Goal: Transaction & Acquisition: Purchase product/service

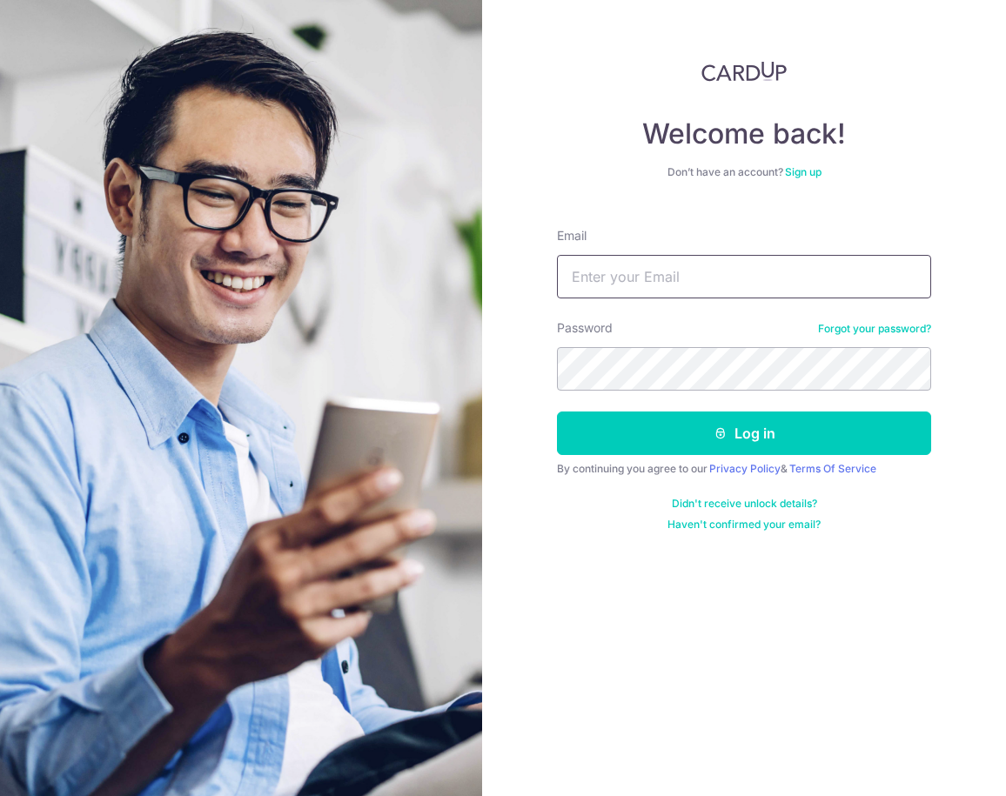
click at [652, 264] on input "Email" at bounding box center [744, 277] width 374 height 44
type input "[EMAIL_ADDRESS][DOMAIN_NAME]"
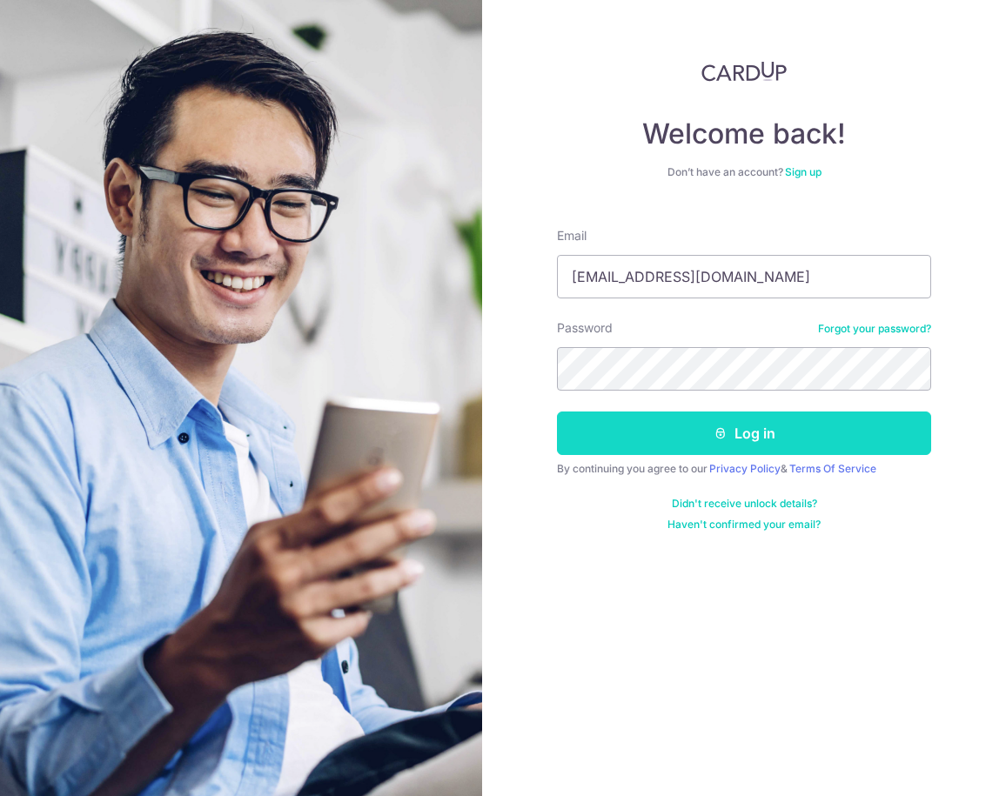
click at [698, 424] on button "Log in" at bounding box center [744, 434] width 374 height 44
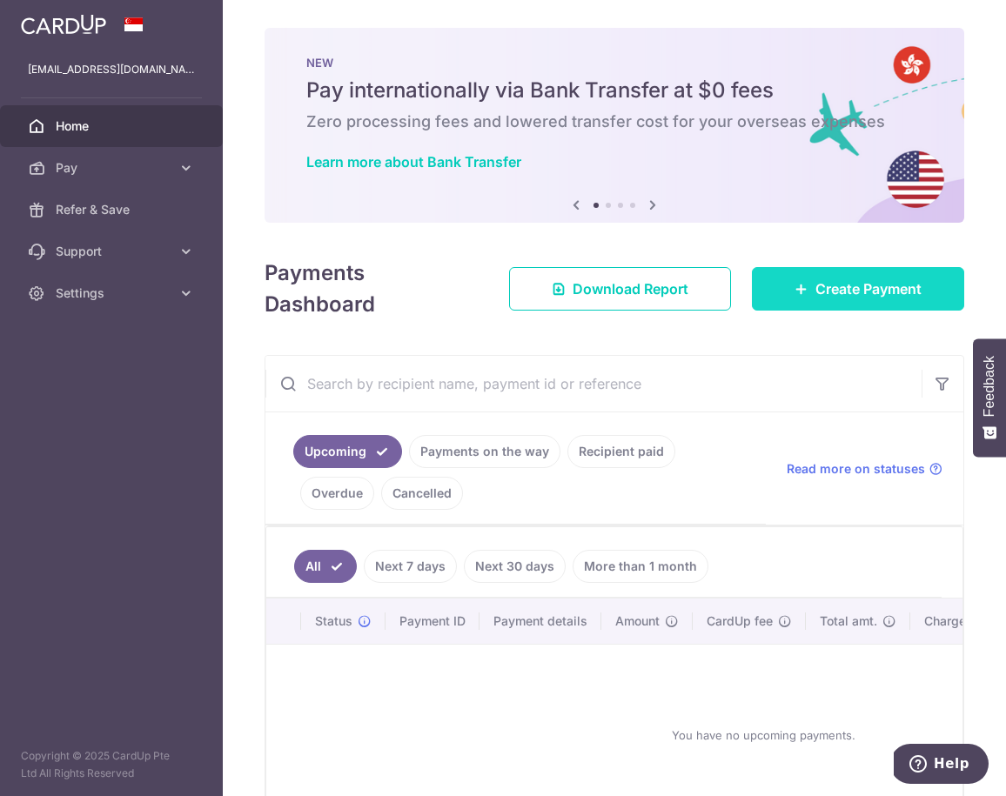
click at [835, 282] on span "Create Payment" at bounding box center [868, 288] width 106 height 21
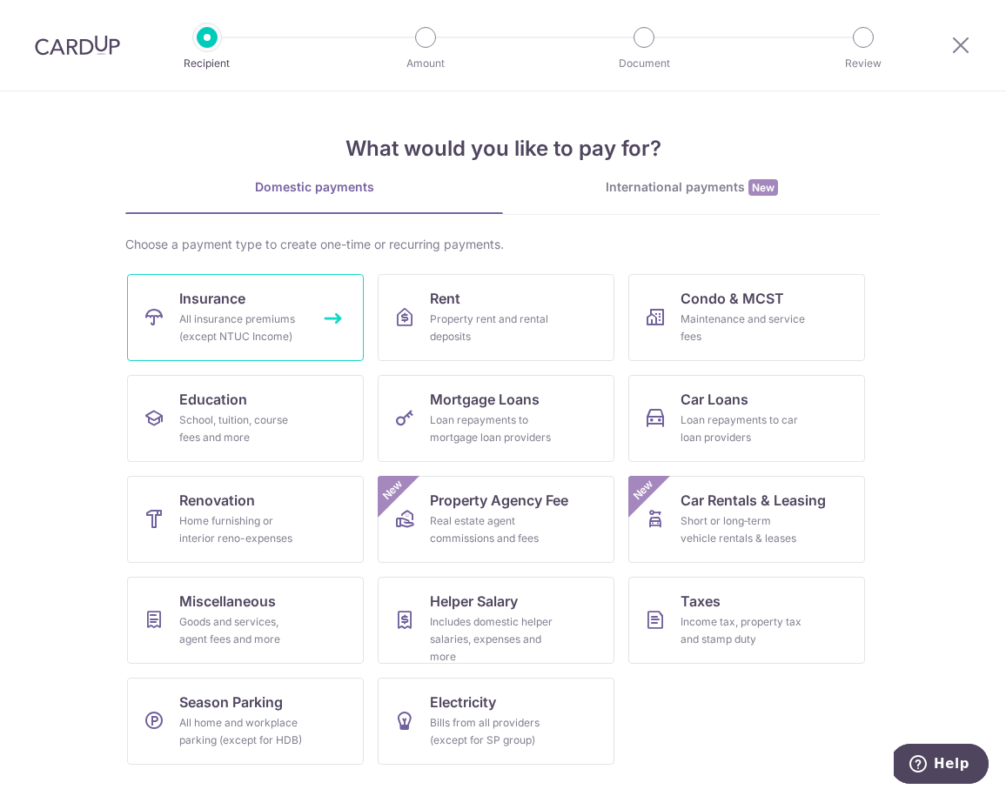
click at [213, 315] on div "All insurance premiums (except NTUC Income)" at bounding box center [241, 328] width 125 height 35
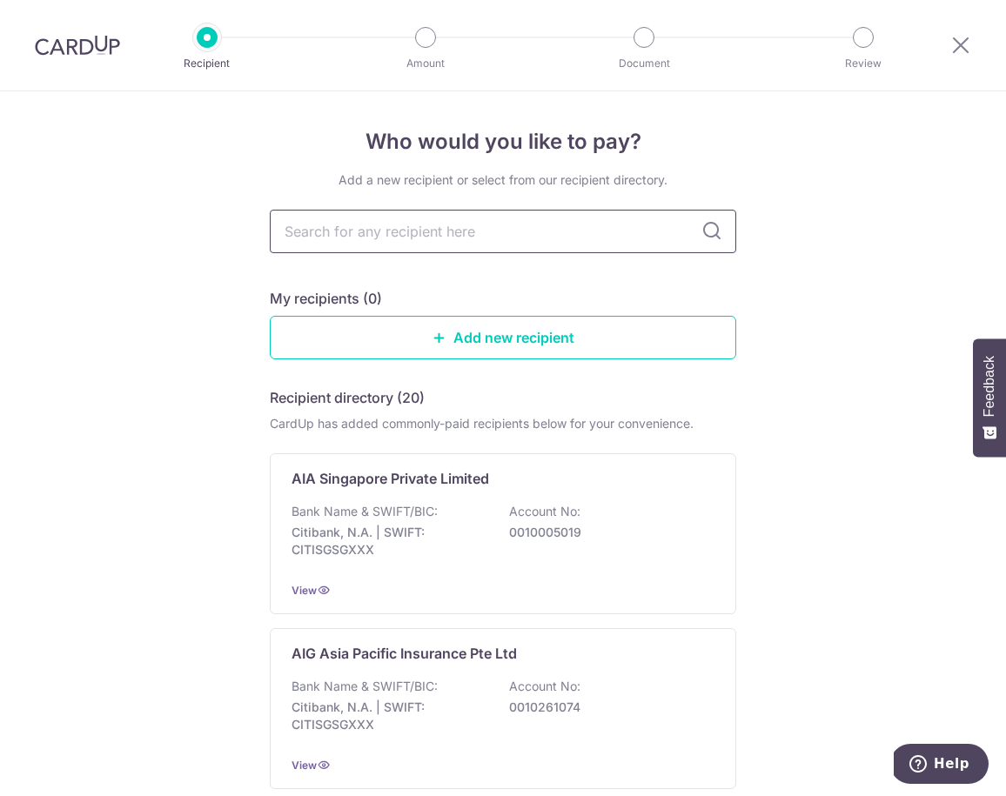
click at [482, 231] on input "text" at bounding box center [503, 232] width 466 height 44
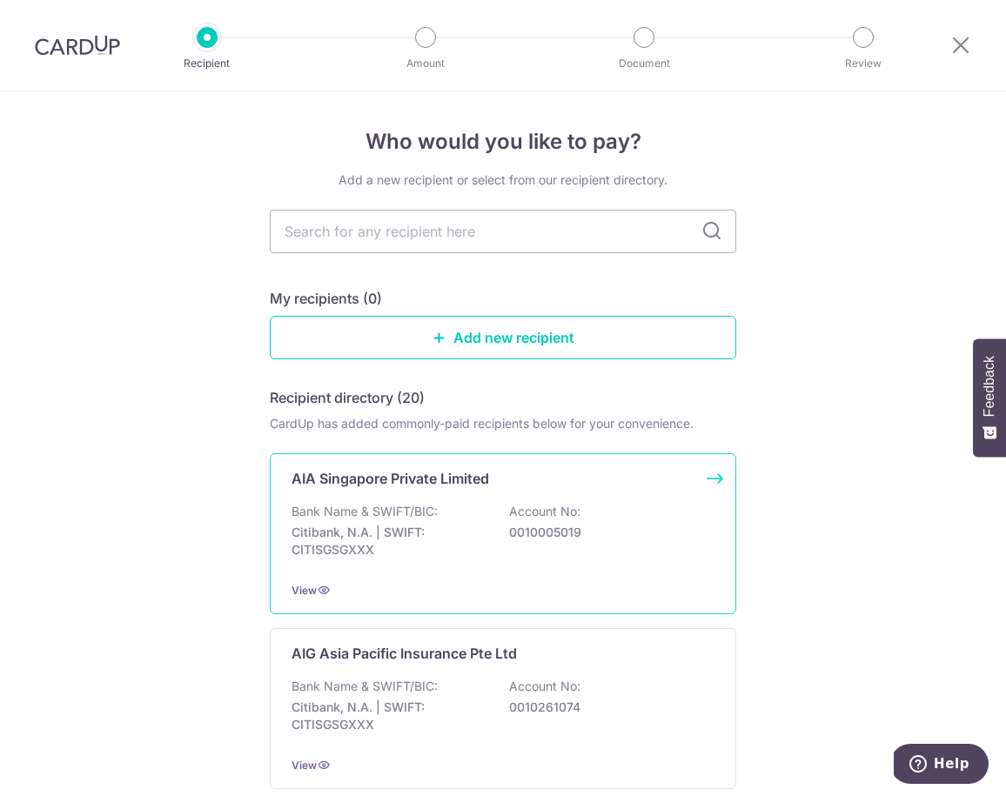
click at [403, 519] on p "Bank Name & SWIFT/BIC:" at bounding box center [365, 511] width 146 height 17
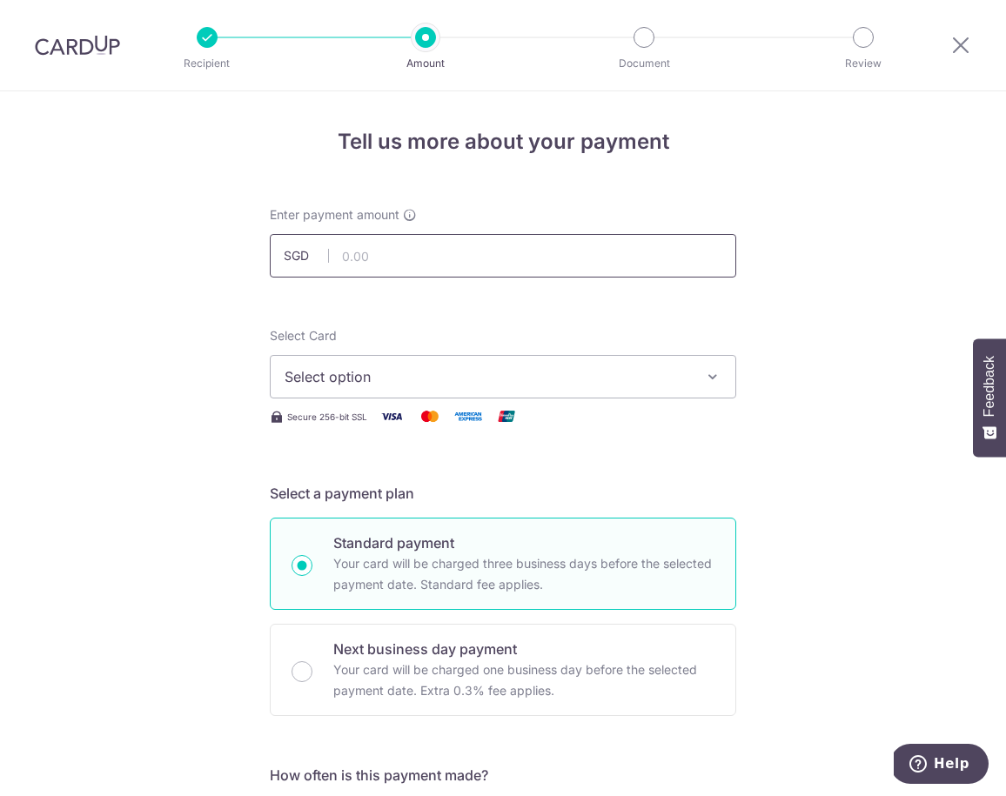
click at [380, 260] on input "text" at bounding box center [503, 256] width 466 height 44
type input "2,400.00"
click at [347, 400] on div "Select Card Select option Add credit card Your Cards **** 0547 **** 4802 **** 8…" at bounding box center [503, 377] width 466 height 100
click at [352, 392] on button "Select option" at bounding box center [503, 377] width 466 height 44
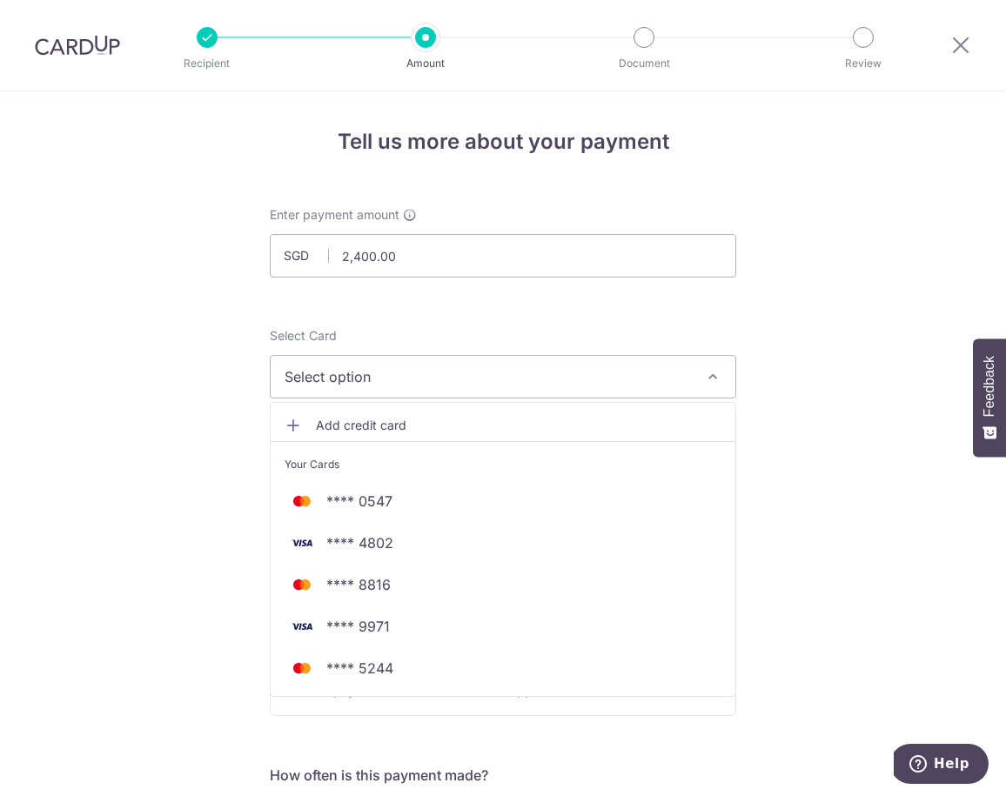
click at [352, 392] on button "Select option" at bounding box center [503, 377] width 466 height 44
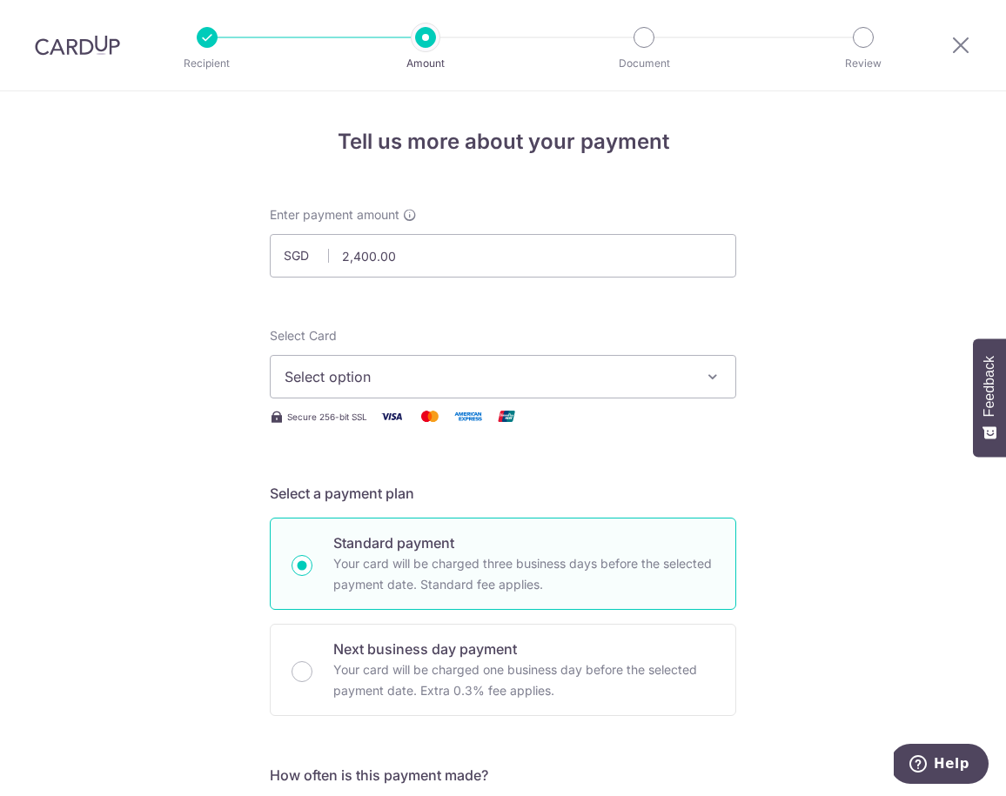
click at [352, 392] on button "Select option" at bounding box center [503, 377] width 466 height 44
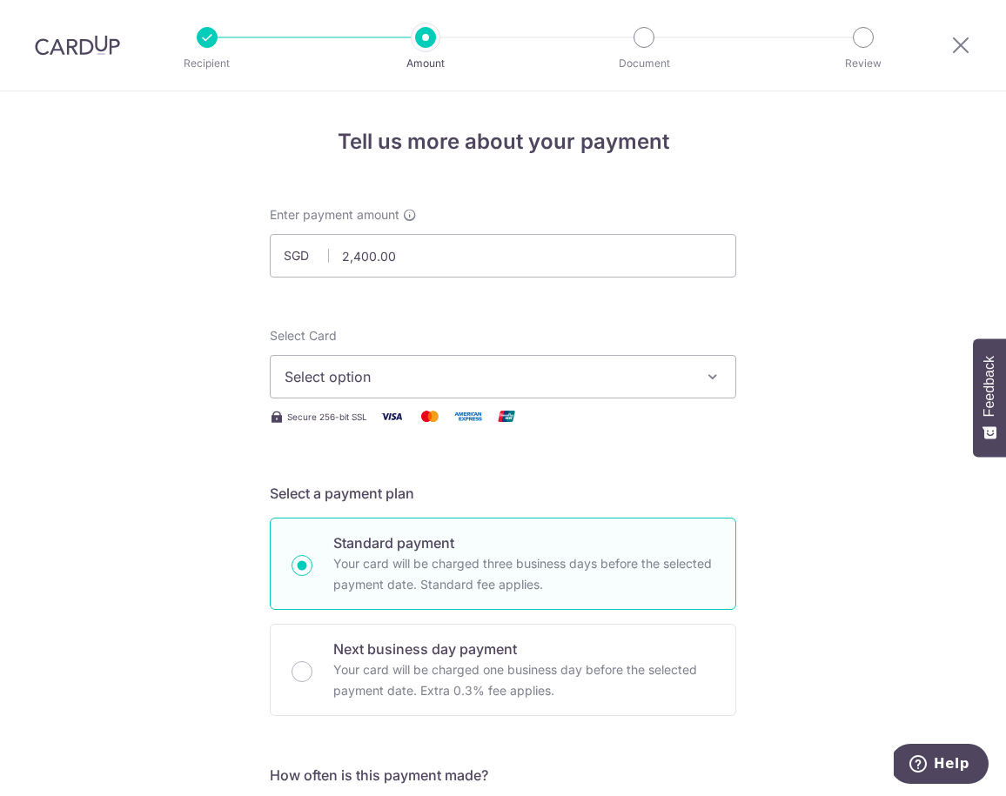
click at [320, 364] on button "Select option" at bounding box center [503, 377] width 466 height 44
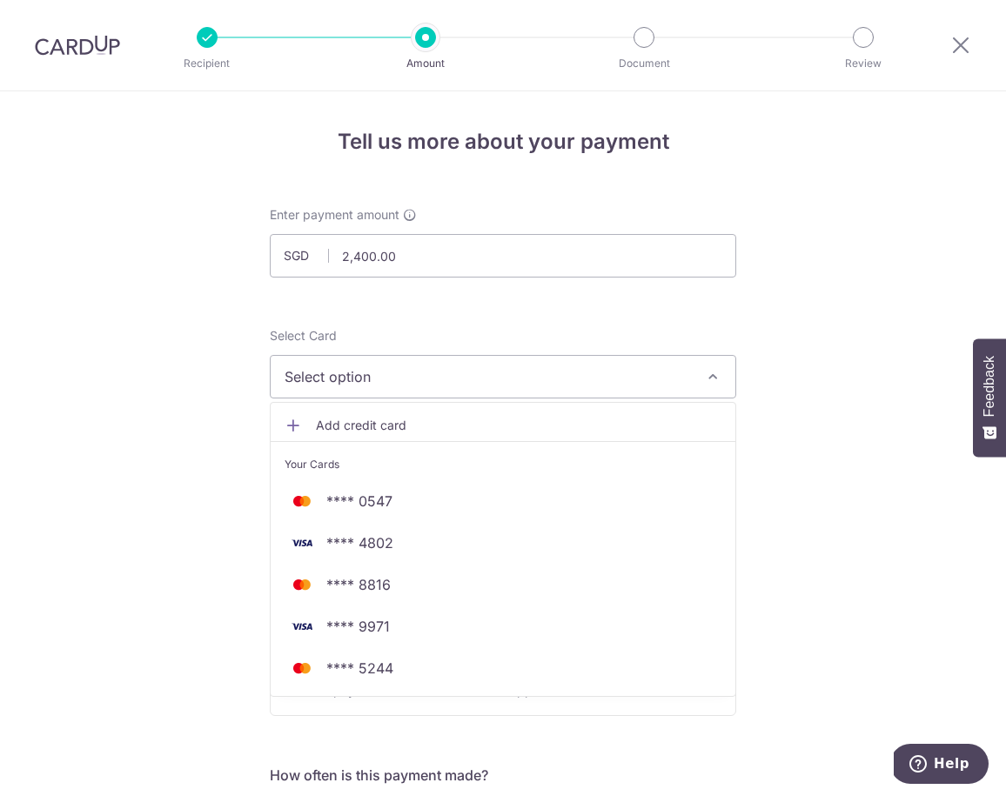
click at [307, 433] on link "Add credit card" at bounding box center [503, 425] width 465 height 31
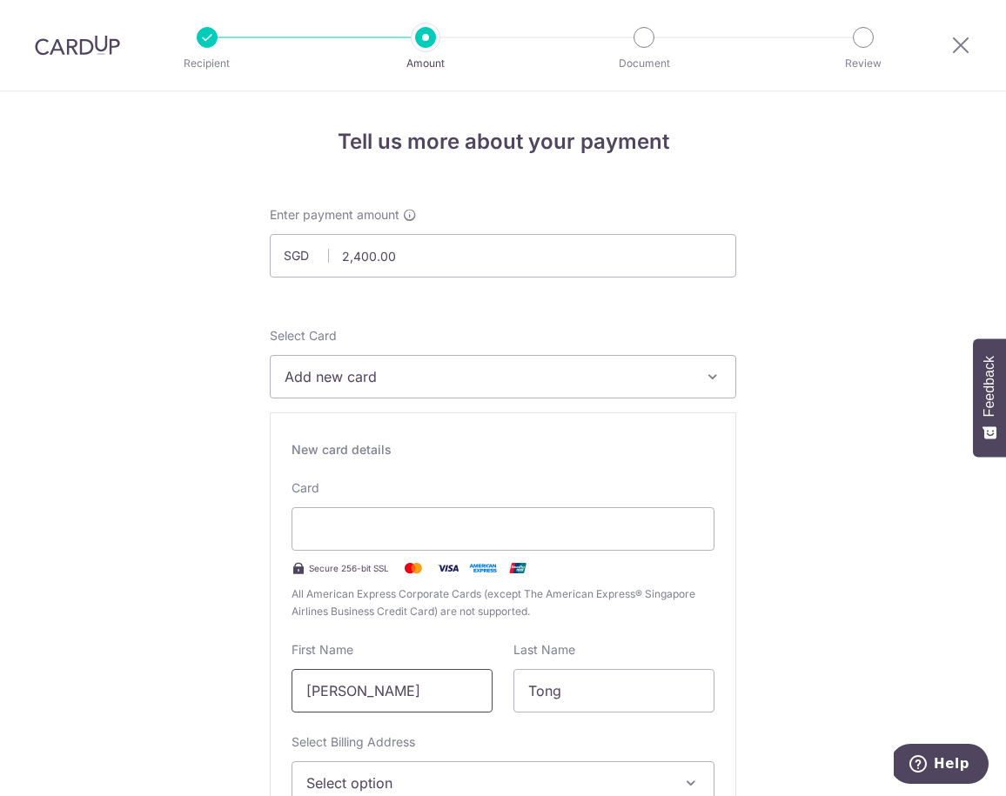
drag, startPoint x: 400, startPoint y: 696, endPoint x: 252, endPoint y: 674, distance: 149.7
type input "Fitri Hakim"
drag, startPoint x: 511, startPoint y: 700, endPoint x: 469, endPoint y: 700, distance: 41.8
click at [469, 700] on div "First Name Fitri Hakim Last Name Tong" at bounding box center [503, 676] width 444 height 71
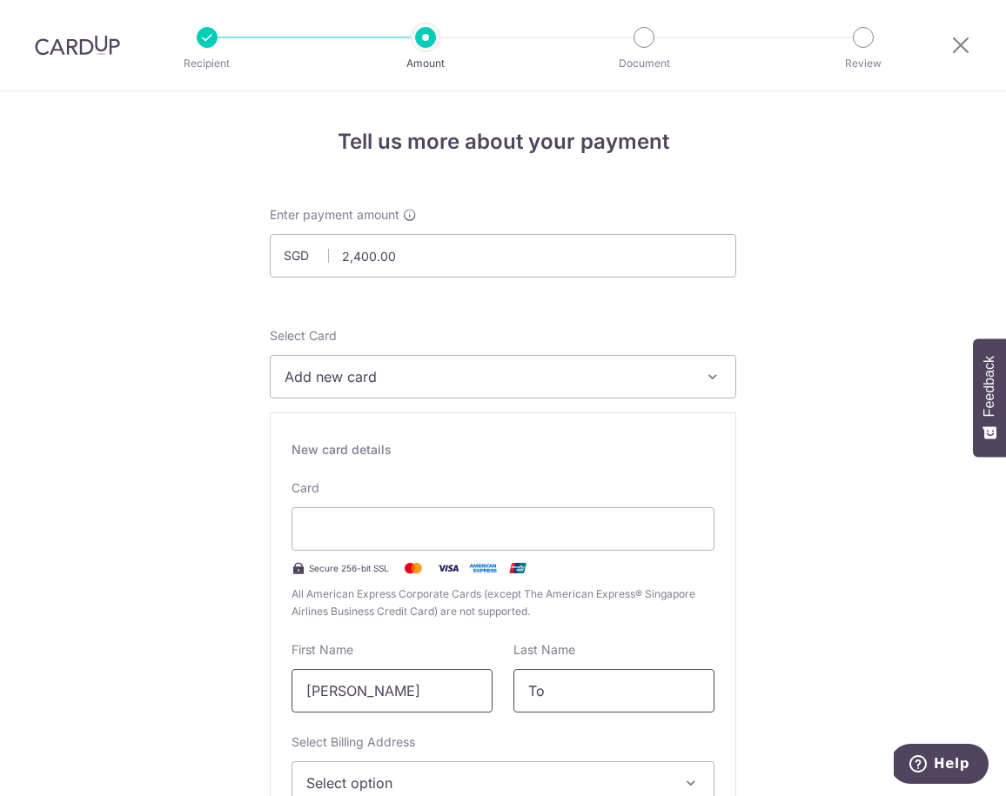
type input "T"
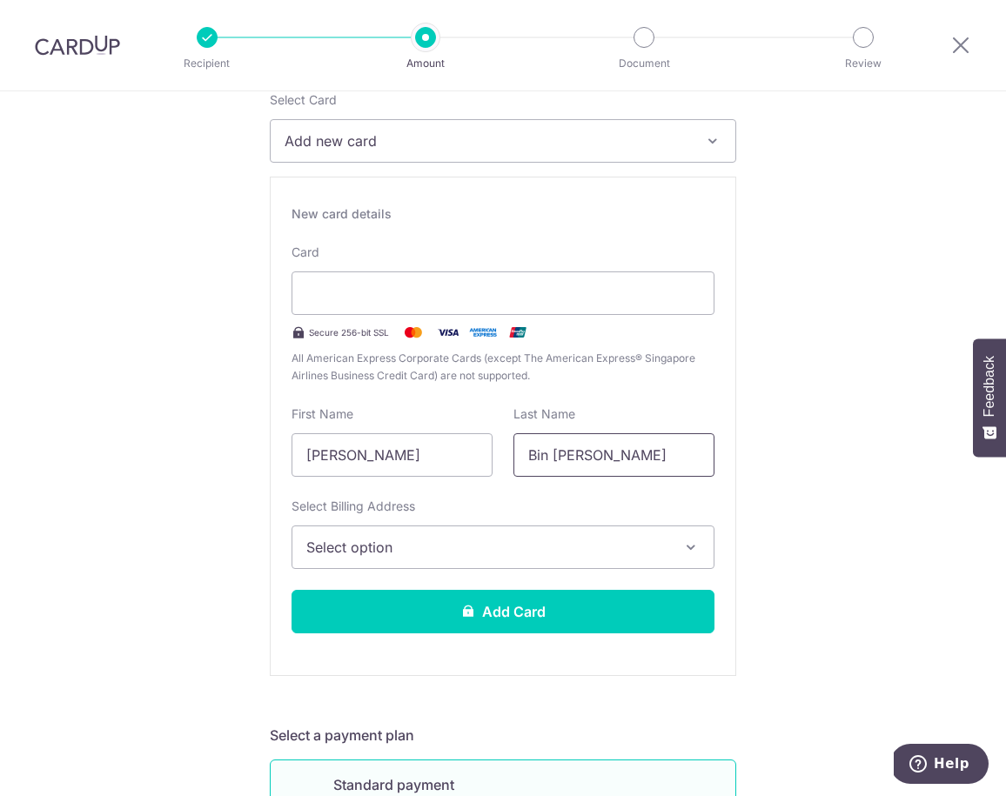
type input "Bin Mohye"
click at [374, 542] on span "Select option" at bounding box center [487, 547] width 362 height 21
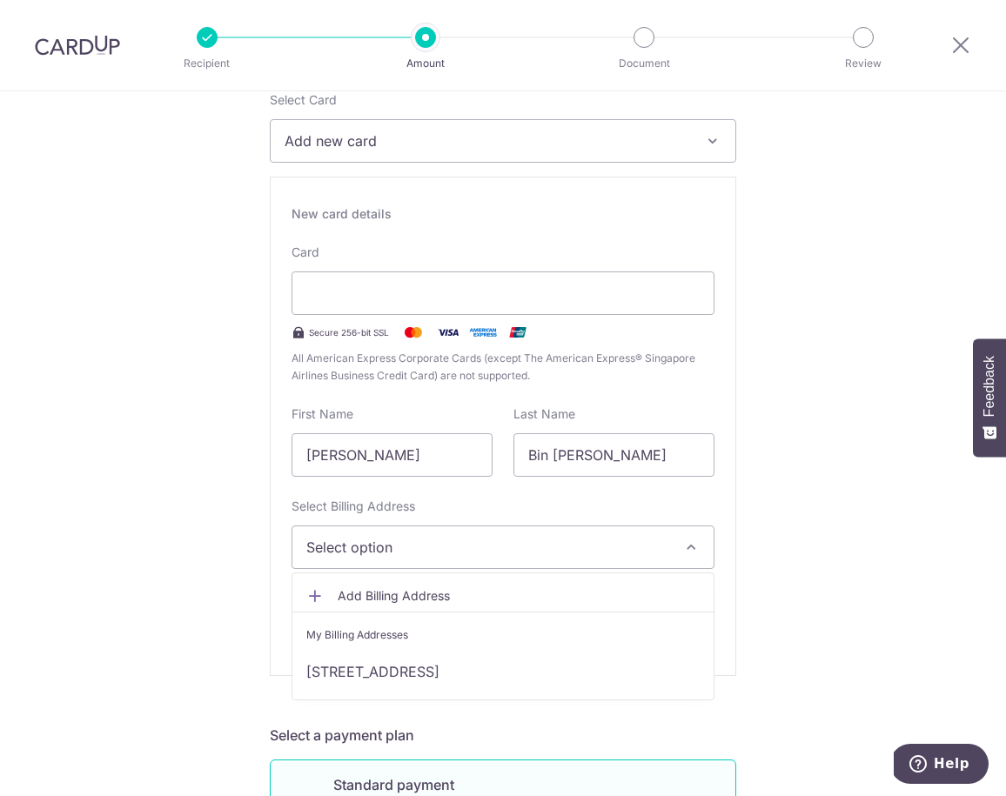
scroll to position [238, 0]
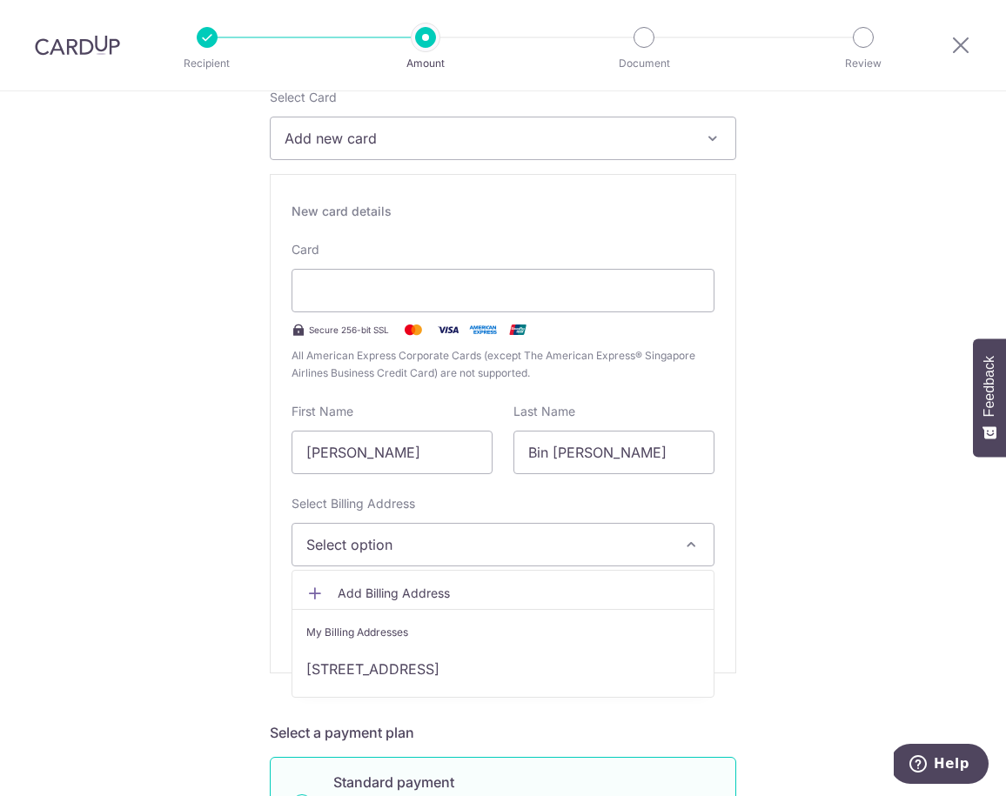
drag, startPoint x: 398, startPoint y: 669, endPoint x: 377, endPoint y: 638, distance: 37.7
click at [398, 669] on link "[STREET_ADDRESS]" at bounding box center [502, 669] width 421 height 42
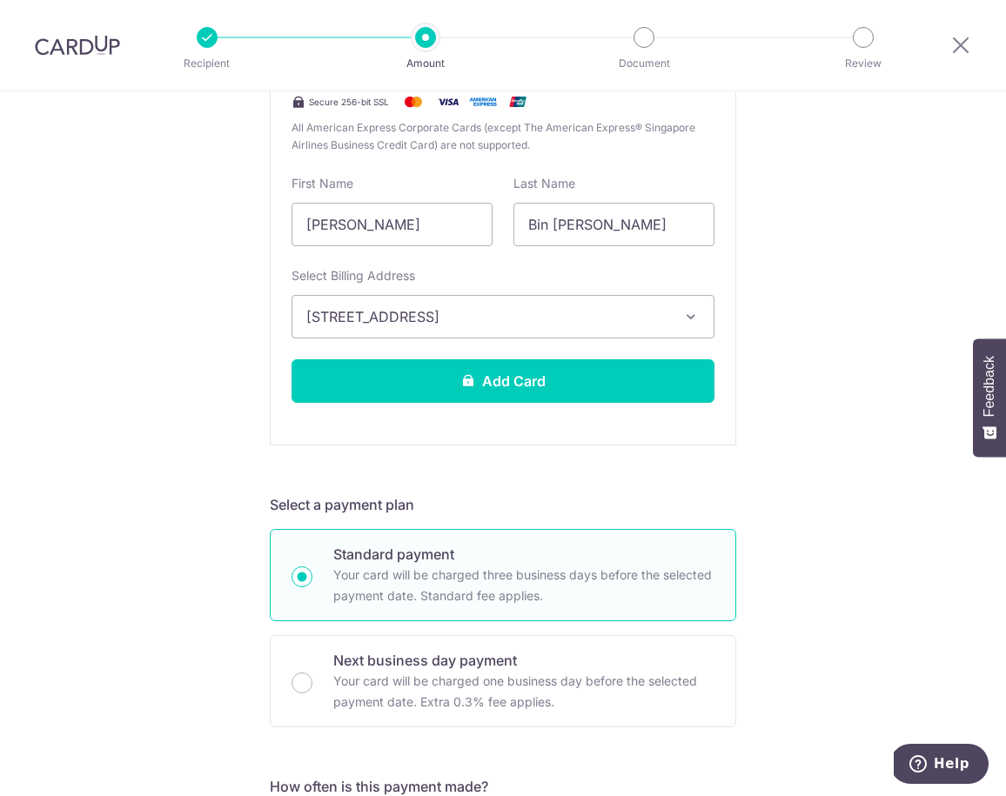
scroll to position [475, 0]
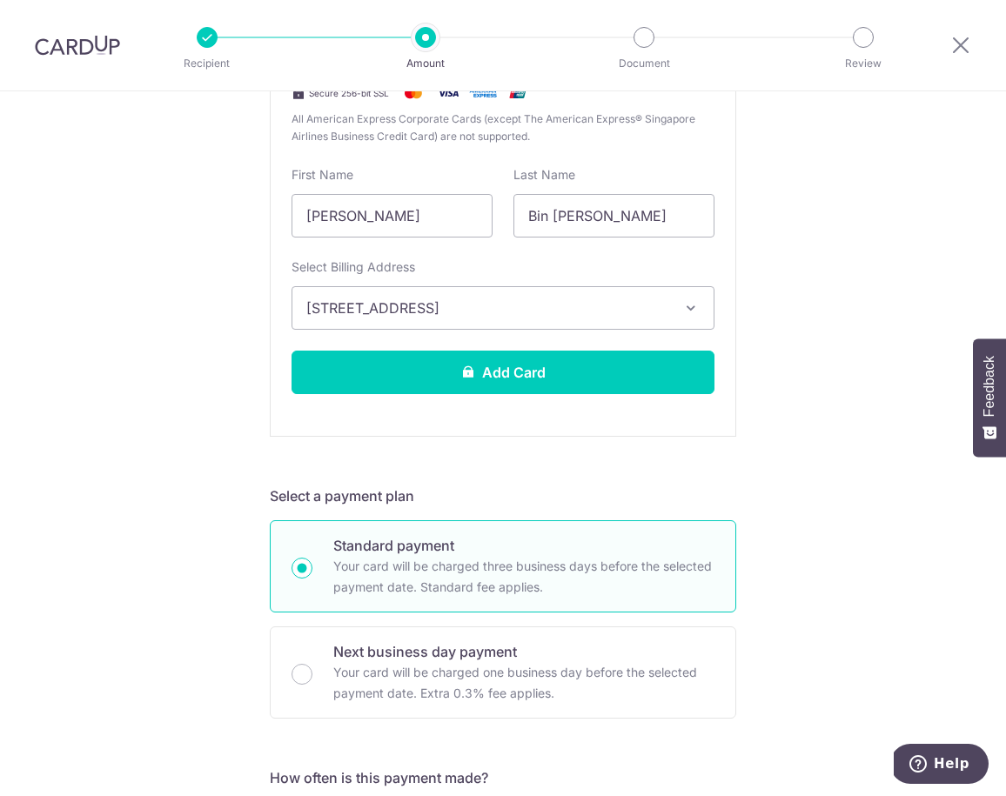
click at [511, 361] on button "Add Card" at bounding box center [503, 373] width 423 height 44
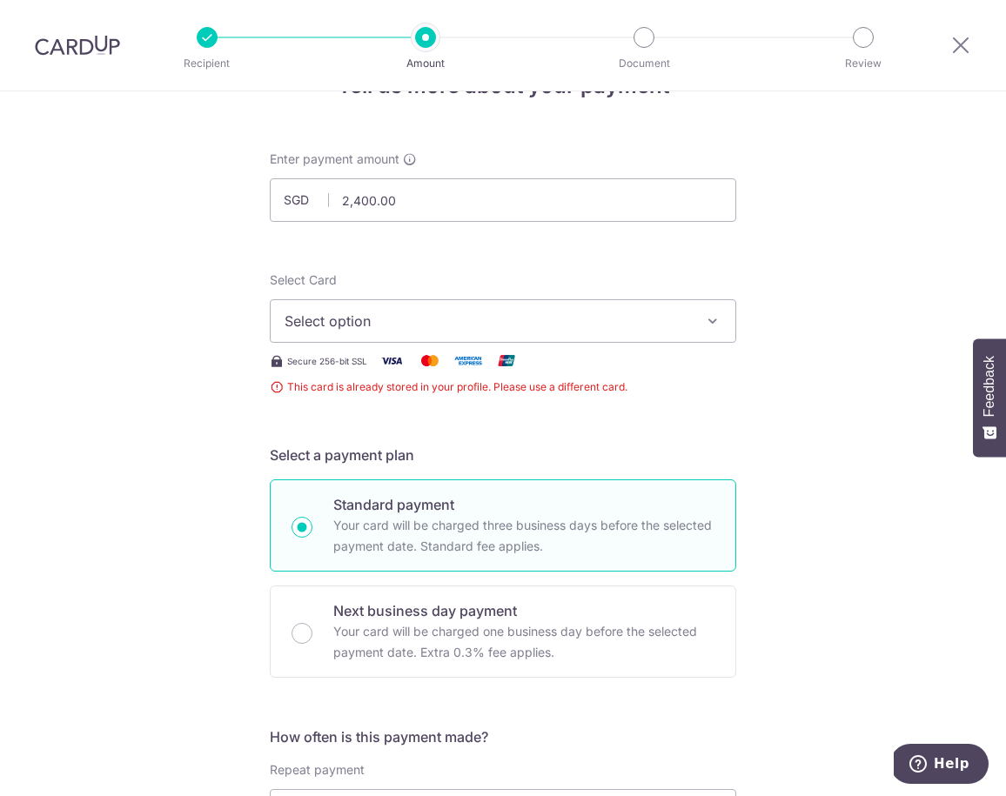
scroll to position [51, 0]
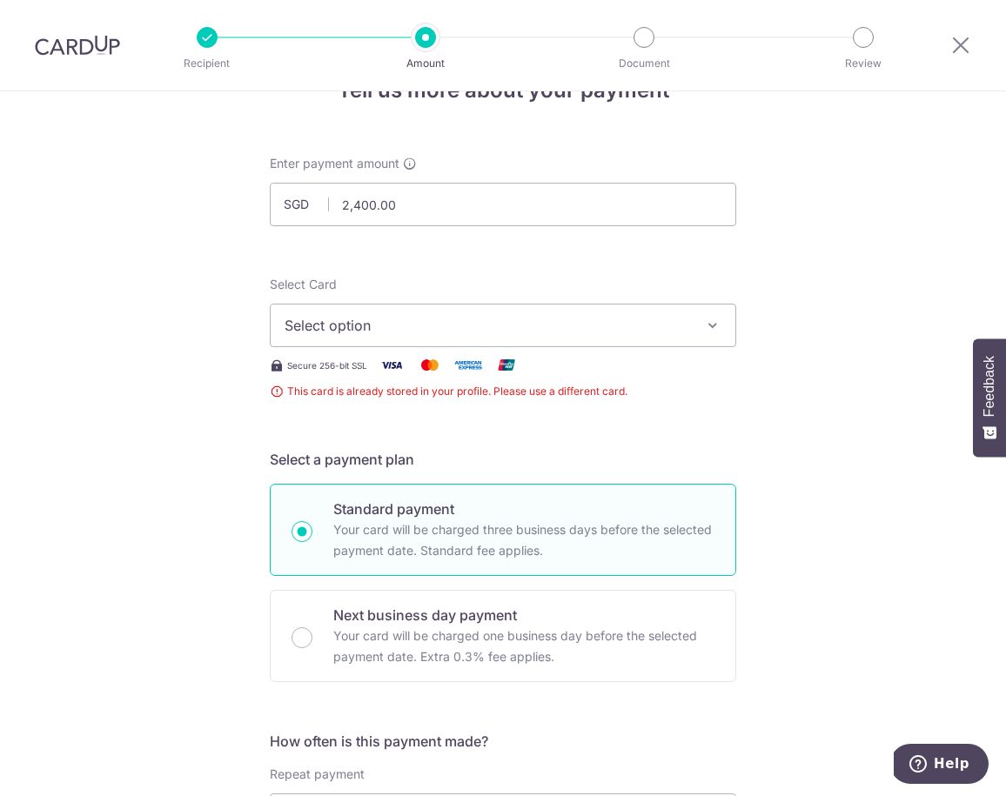
click at [365, 331] on span "Select option" at bounding box center [488, 325] width 406 height 21
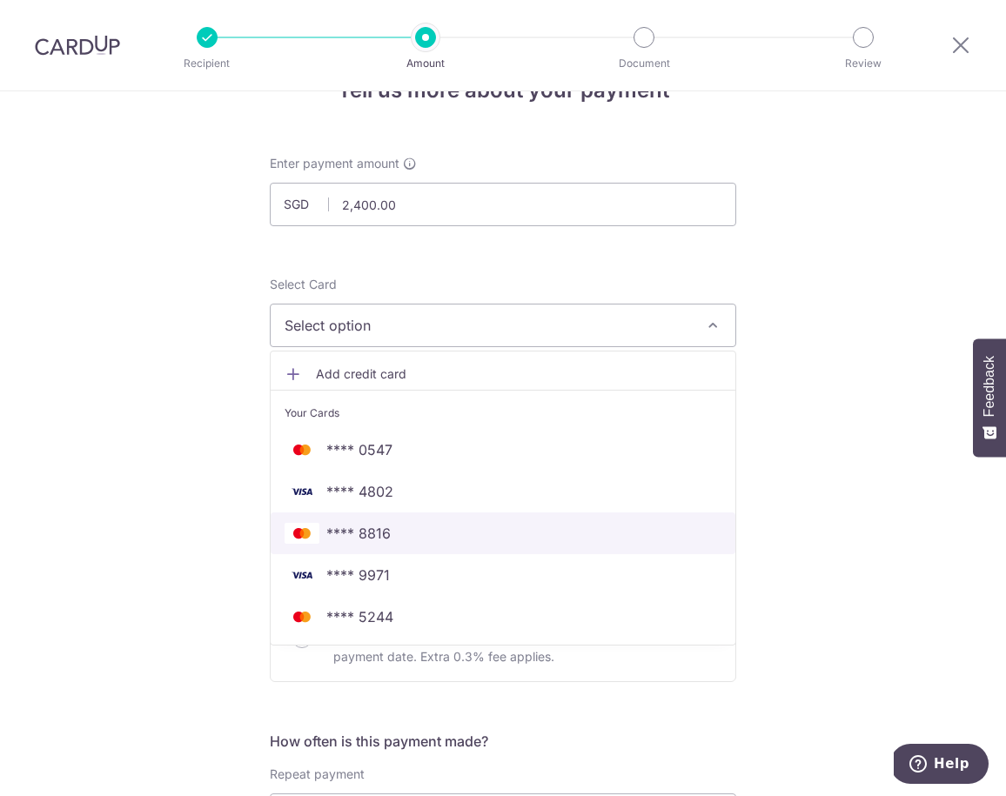
click at [389, 536] on span "**** 8816" at bounding box center [503, 533] width 437 height 21
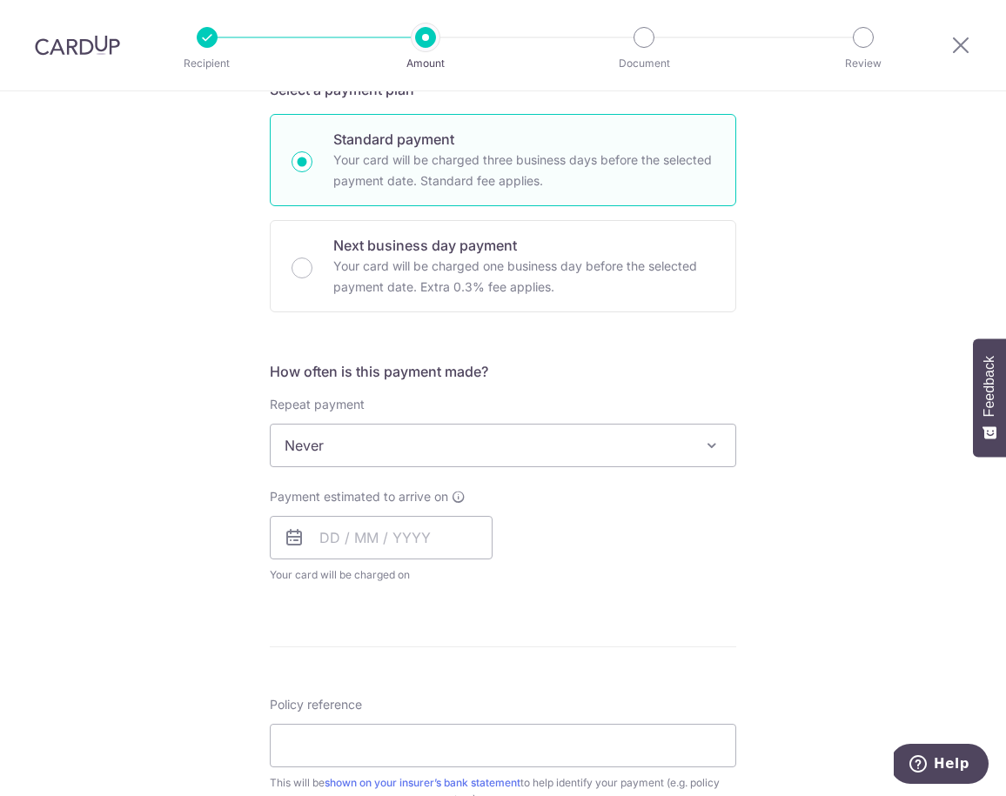
scroll to position [406, 0]
click at [330, 532] on input "text" at bounding box center [381, 535] width 223 height 44
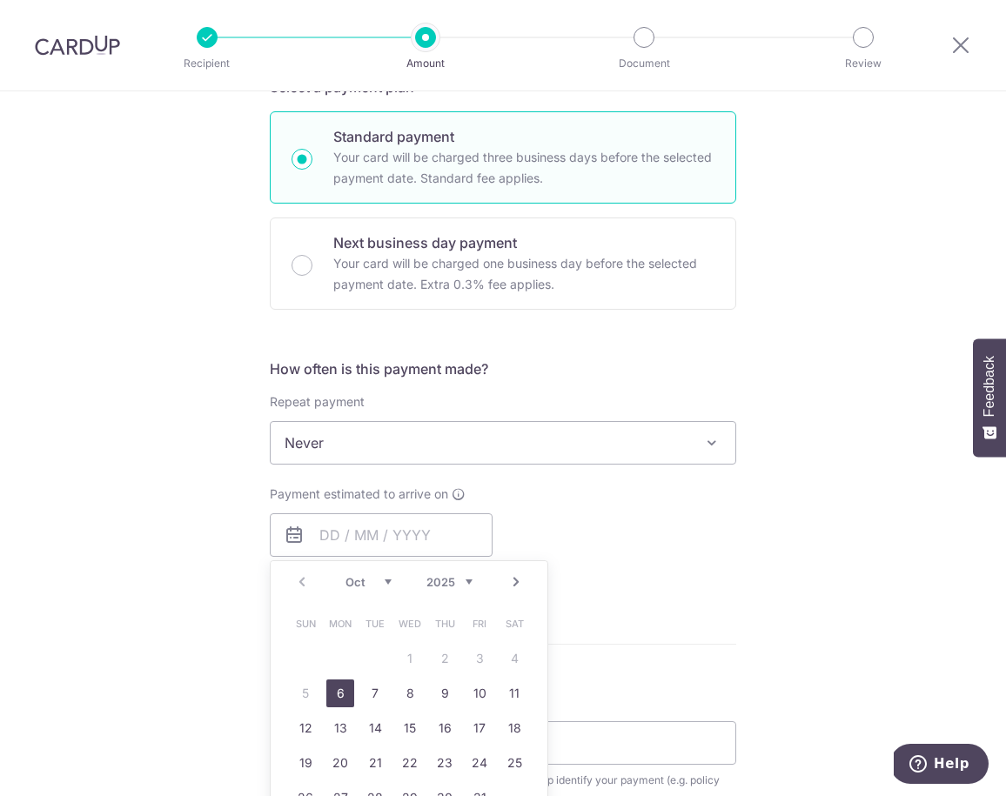
click at [339, 693] on link "6" at bounding box center [340, 694] width 28 height 28
type input "[DATE]"
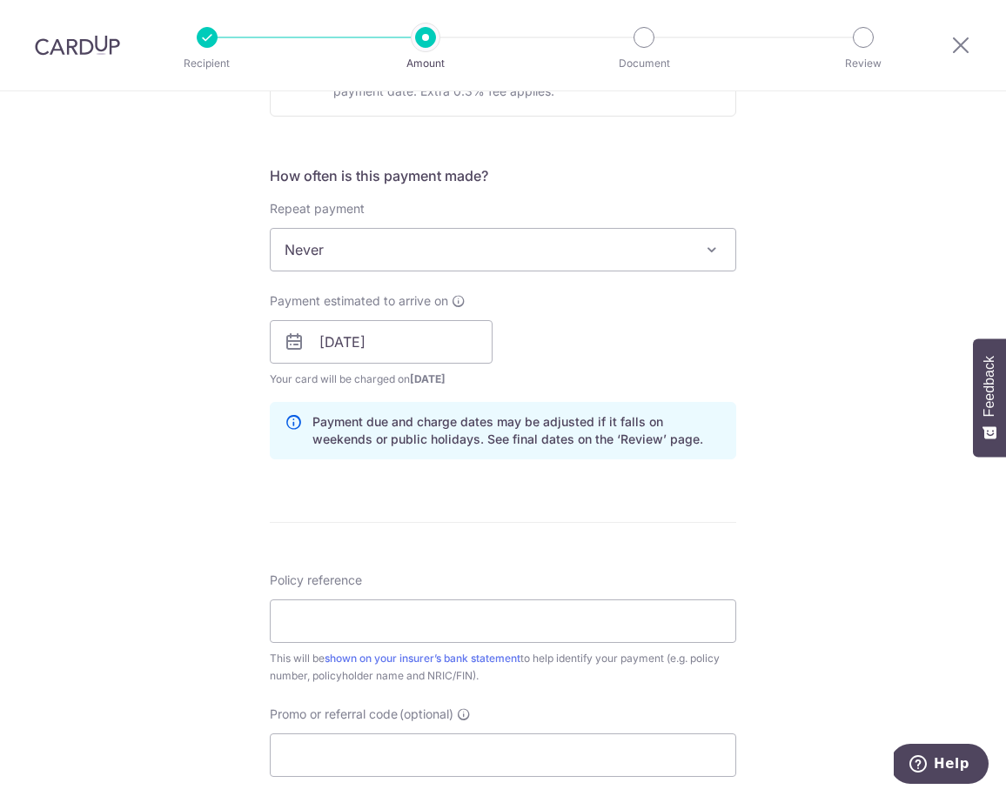
scroll to position [604, 0]
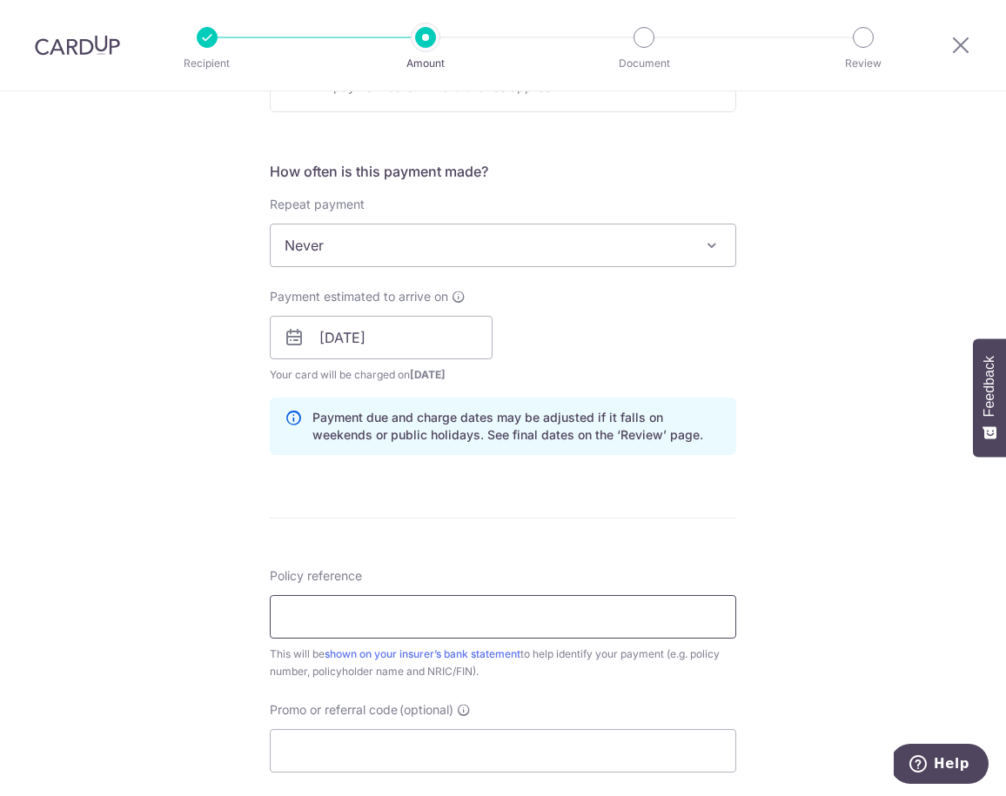
click at [311, 604] on input "Policy reference" at bounding box center [503, 617] width 466 height 44
paste input "U126732757"
type input "U126732757"
click at [218, 618] on div "Tell us more about your payment Enter payment amount SGD 2,400.00 2400.00 This …" at bounding box center [503, 310] width 1006 height 1646
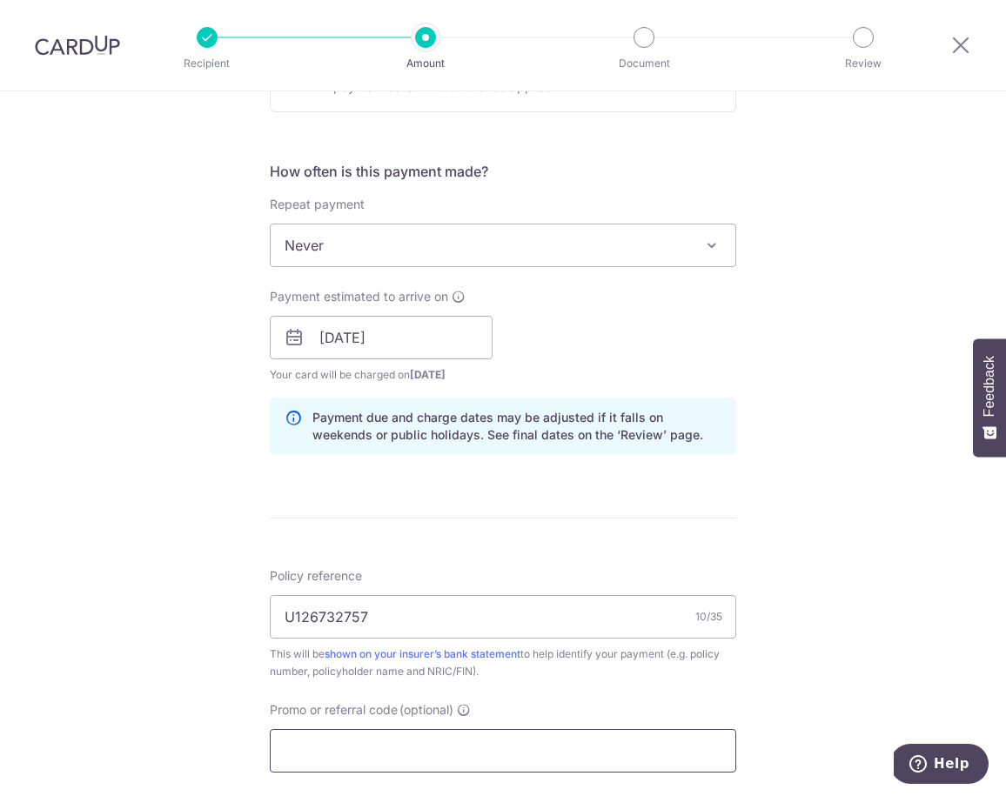
drag, startPoint x: 321, startPoint y: 736, endPoint x: 282, endPoint y: 704, distance: 50.7
click at [320, 735] on input "Promo or referral code (optional)" at bounding box center [503, 751] width 466 height 44
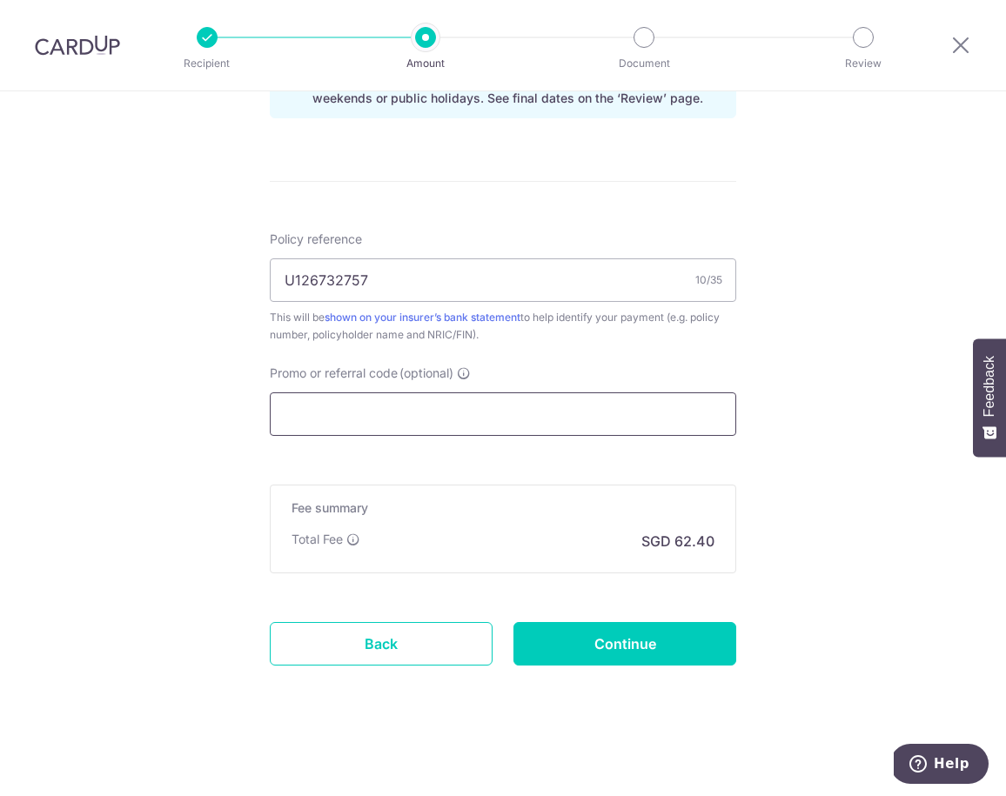
scroll to position [941, 0]
click at [613, 641] on input "Continue" at bounding box center [624, 644] width 223 height 44
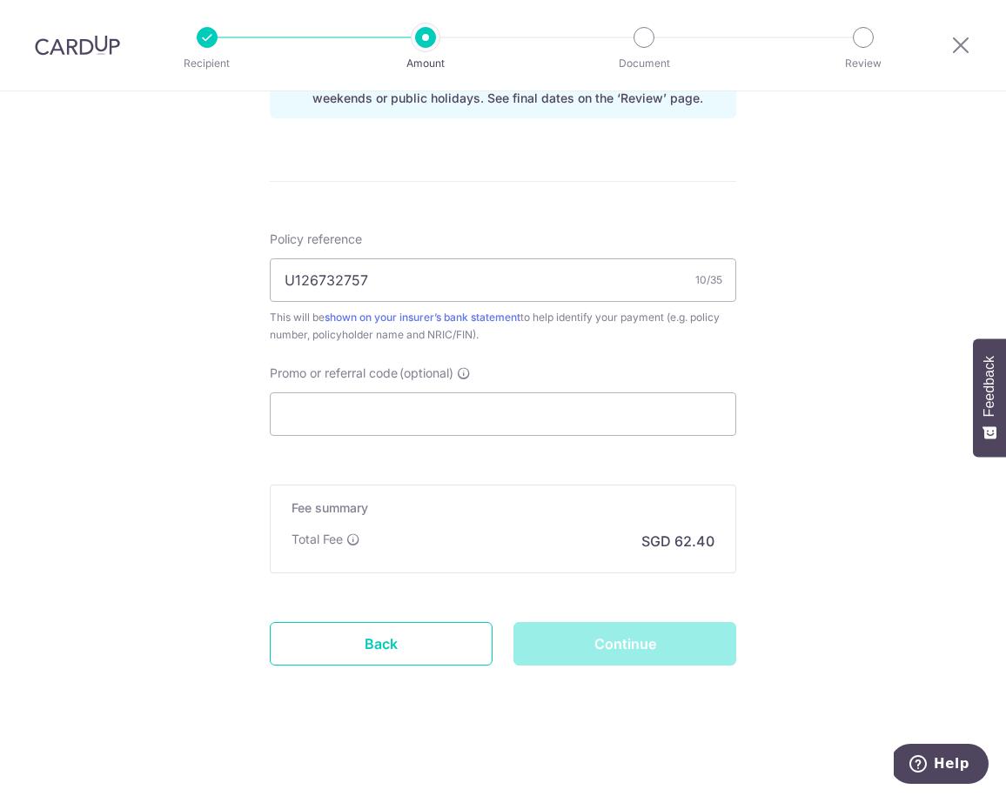
click at [643, 647] on div "Continue" at bounding box center [625, 644] width 244 height 44
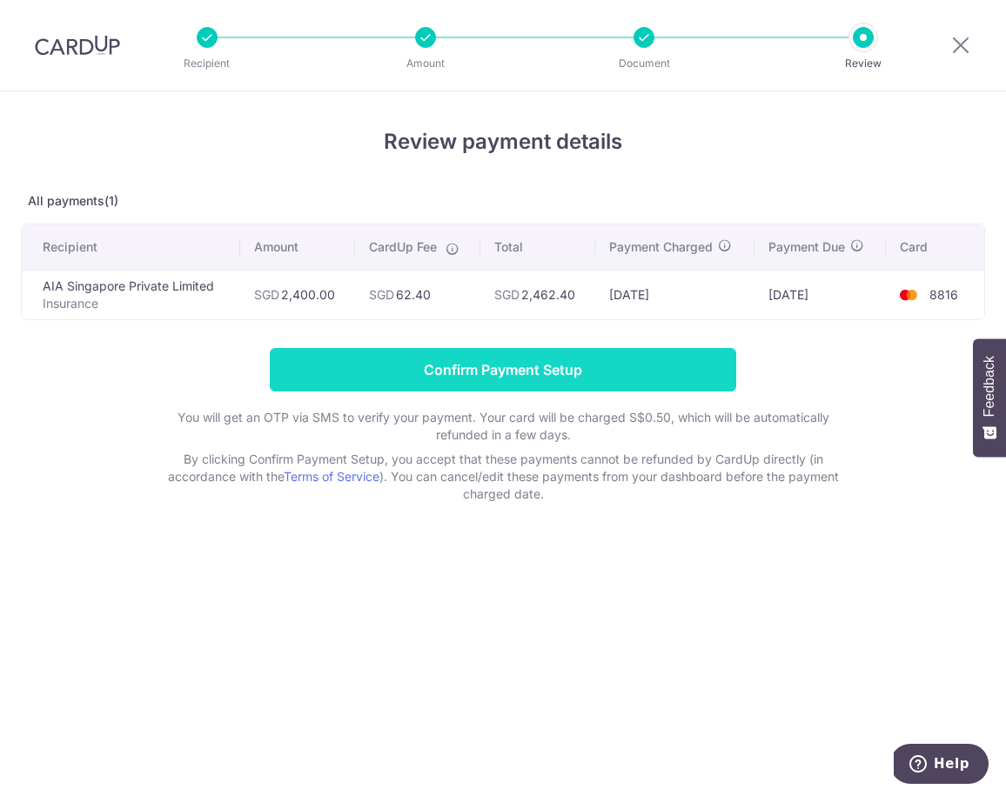
click at [491, 365] on input "Confirm Payment Setup" at bounding box center [503, 370] width 466 height 44
